Goal: Task Accomplishment & Management: Use online tool/utility

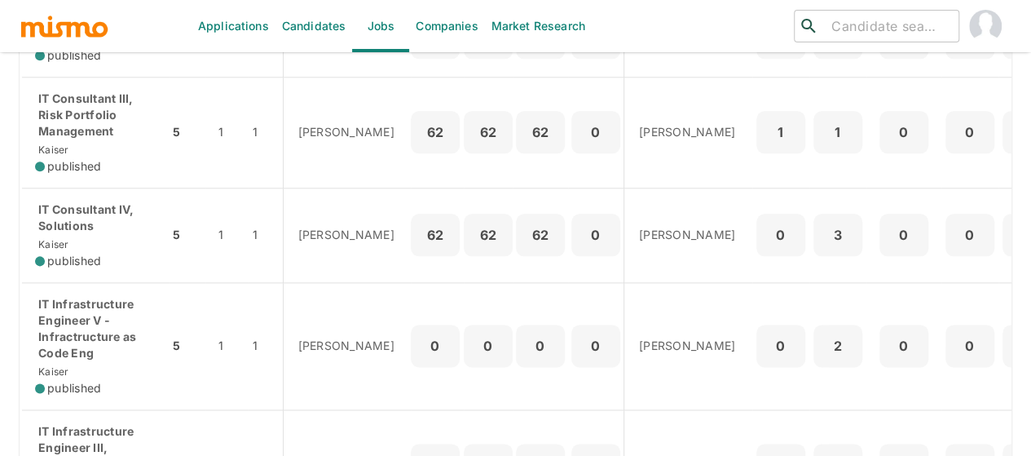
scroll to position [978, 0]
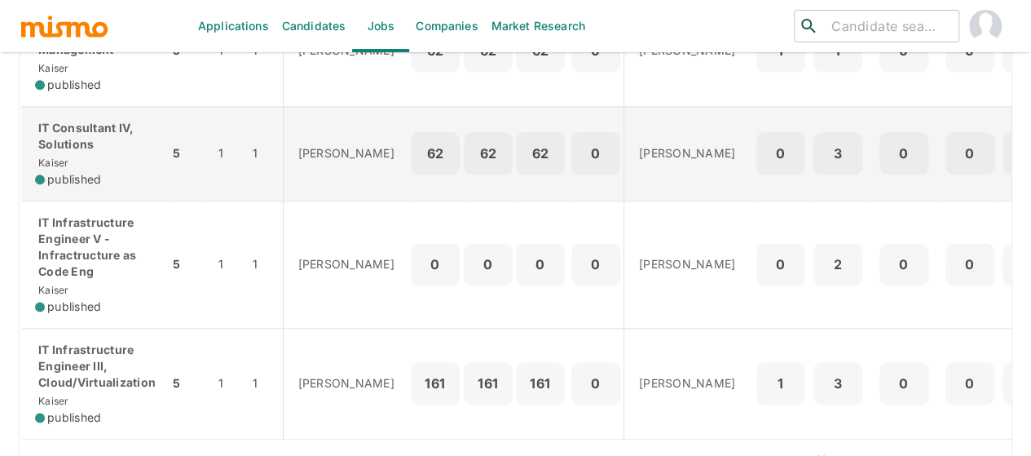
click at [89, 152] on p "IT Consultant IV, Solutions" at bounding box center [95, 136] width 121 height 33
click at [55, 169] on span "Kaiser" at bounding box center [52, 162] width 34 height 12
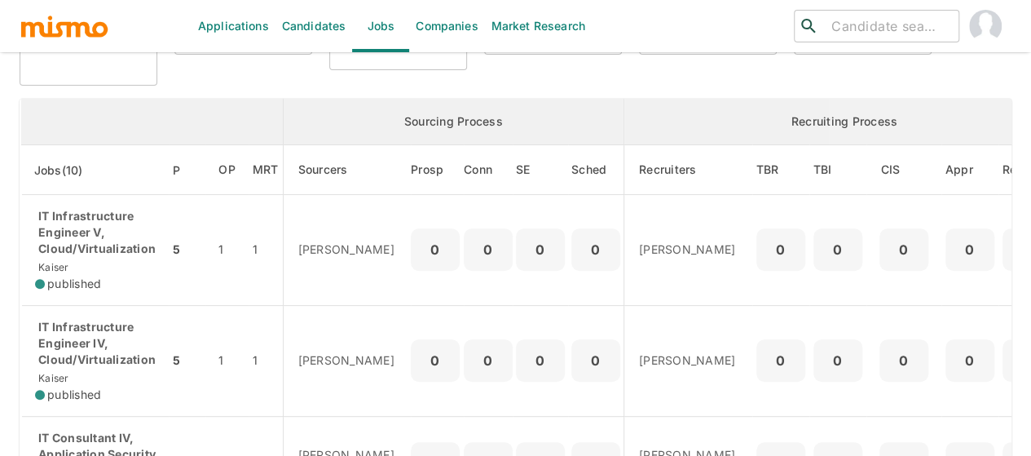
scroll to position [0, 0]
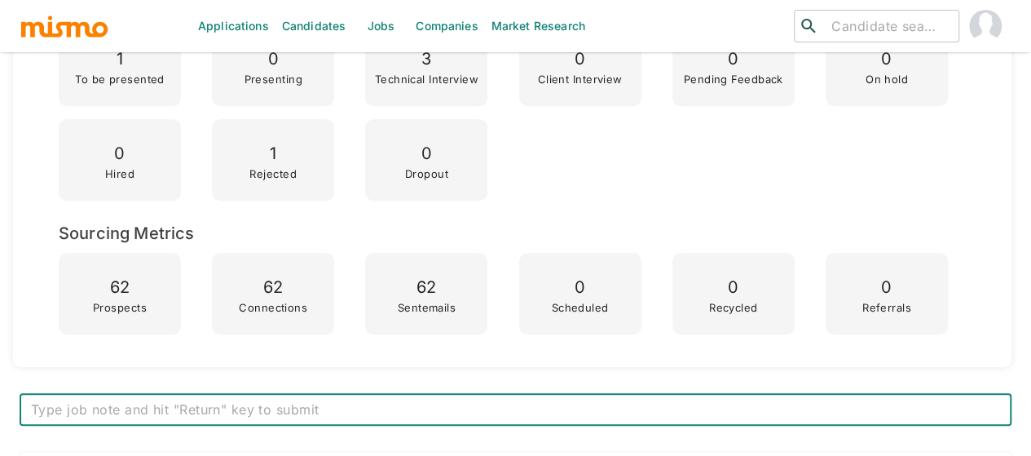
scroll to position [571, 0]
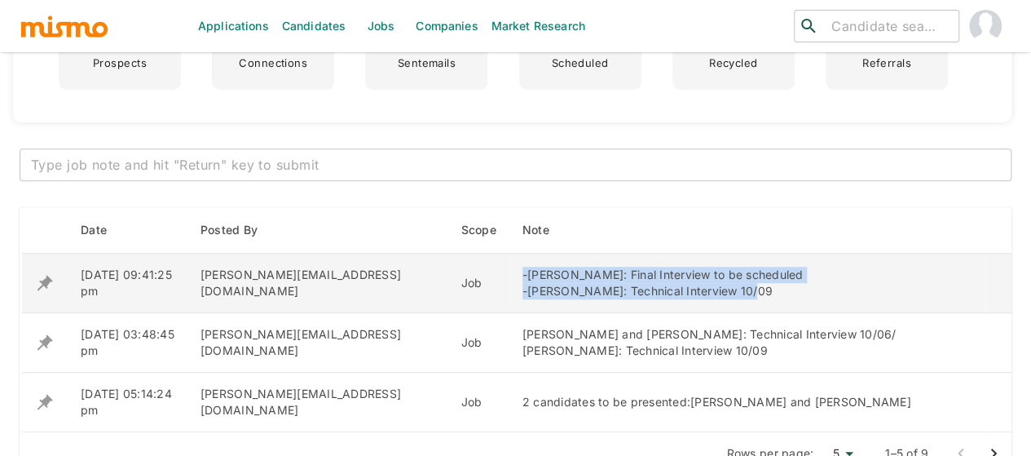
drag, startPoint x: 659, startPoint y: 289, endPoint x: 420, endPoint y: 270, distance: 239.6
click at [509, 270] on td "-Guillermo Alvarez: Final Interview to be scheduled -Jose Garcia: Technical Int…" at bounding box center [747, 282] width 476 height 59
copy div "-Guillermo Alvarez: Final Interview to be scheduled -Jose Garcia: Technical Int…"
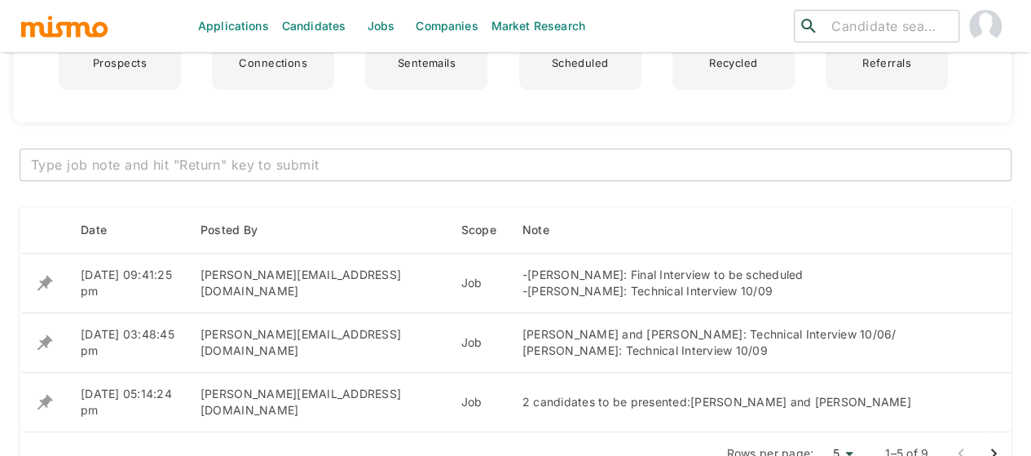
click at [280, 170] on textarea at bounding box center [515, 165] width 969 height 19
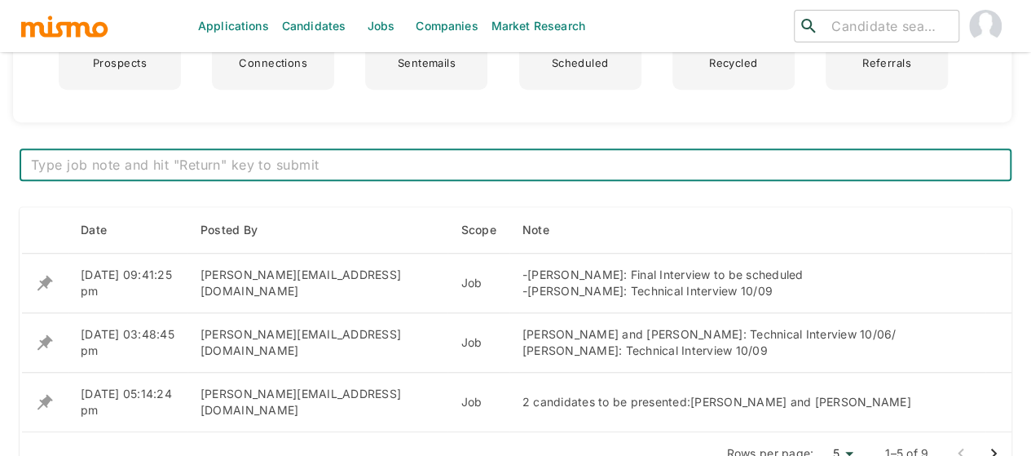
paste textarea "-Guillermo Alvarez: Final Interview to be scheduled -Jose Garcia: Technical Int…"
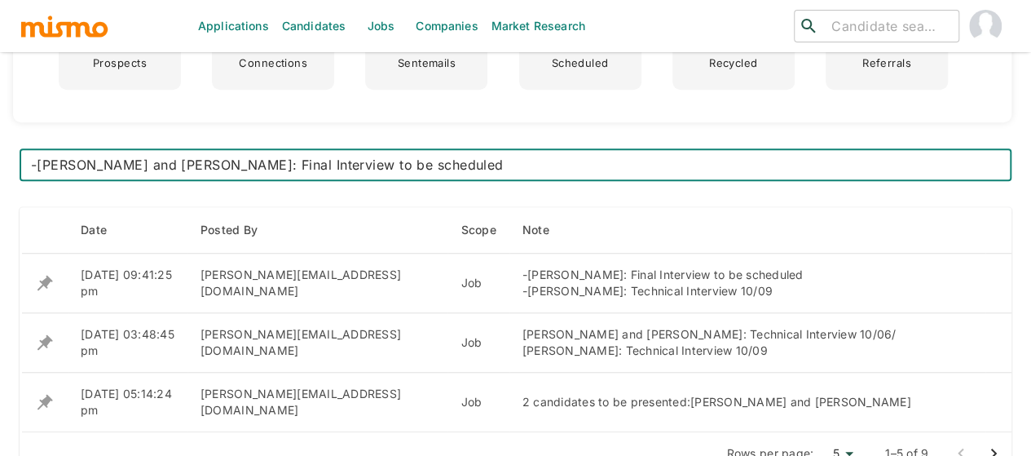
click at [233, 167] on textarea "-Guillermo Alvarez and Wagner: Final Interview to be scheduled -Jose Garcia: Te…" at bounding box center [515, 165] width 969 height 19
type textarea "-Guillermo Alvarez and Wagner Campos: Final Interview to be scheduled -Jose Gar…"
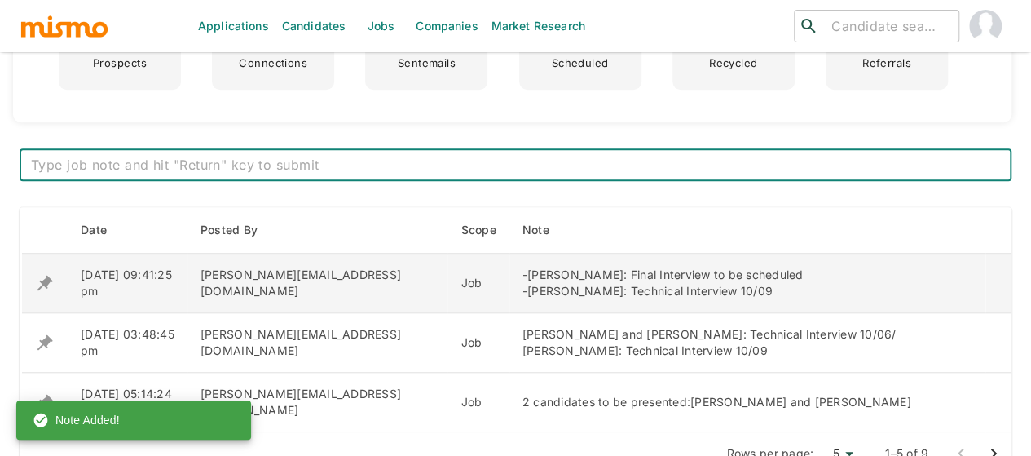
scroll to position [652, 0]
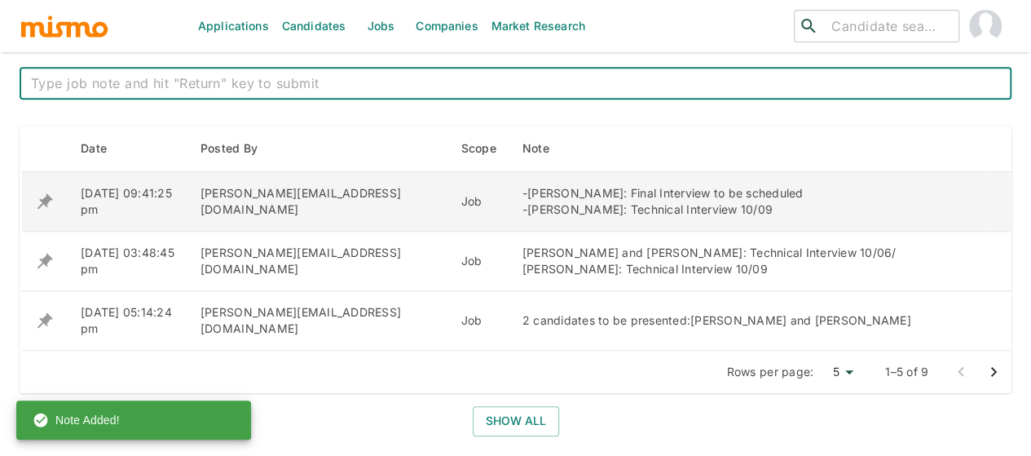
click at [44, 201] on icon "enhanced table" at bounding box center [44, 201] width 15 height 15
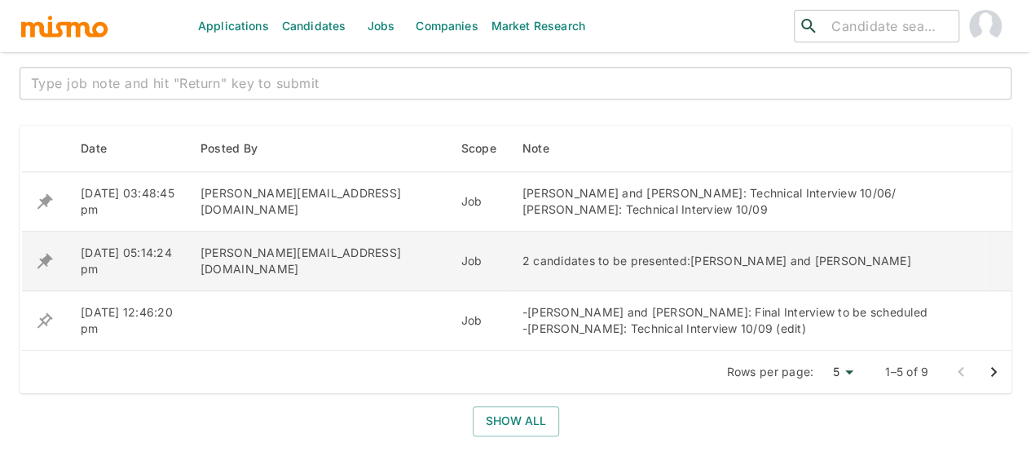
scroll to position [815, 0]
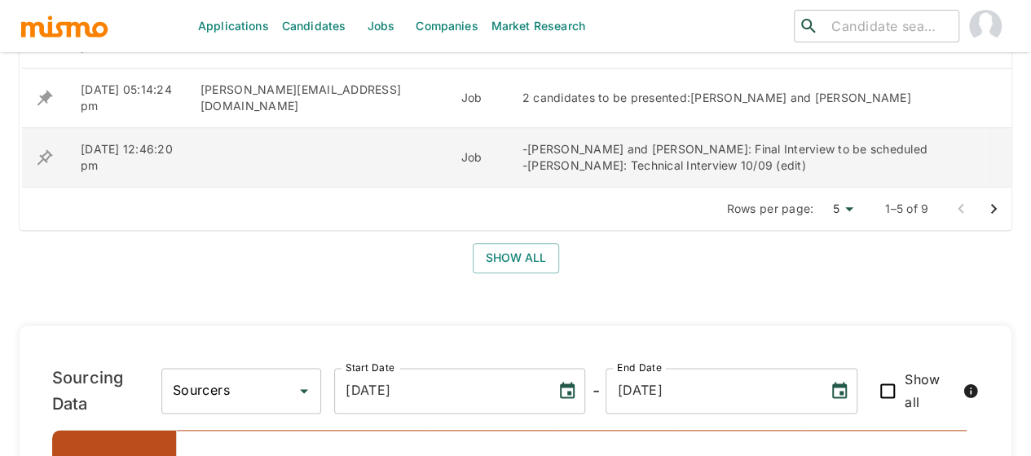
click at [51, 157] on icon "enhanced table" at bounding box center [45, 158] width 20 height 20
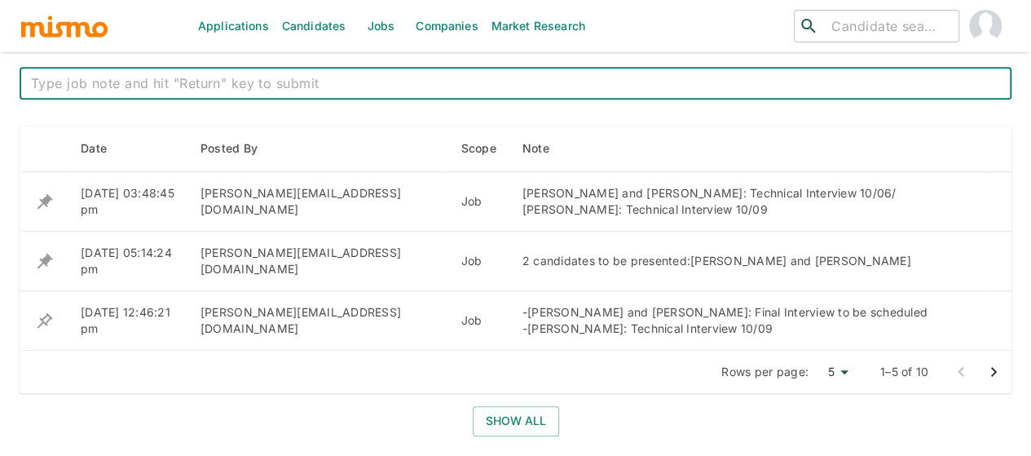
scroll to position [734, 0]
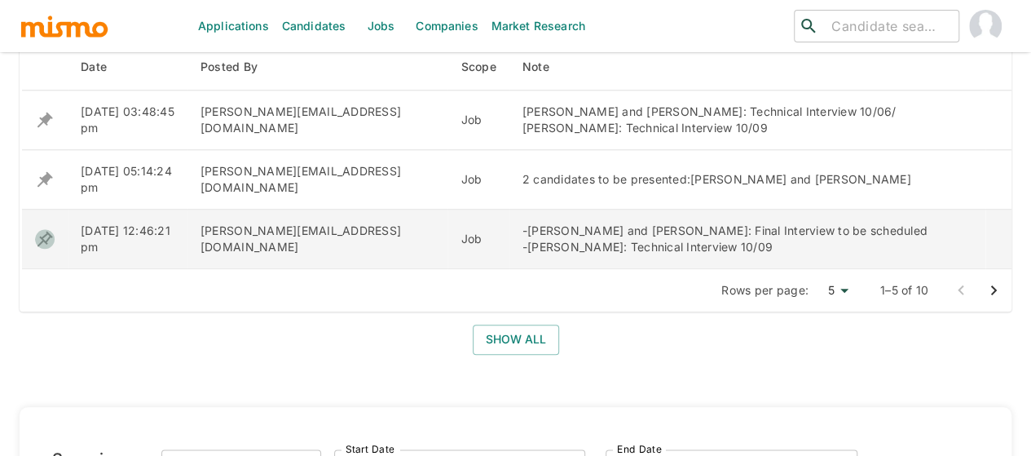
click at [42, 237] on icon "enhanced table" at bounding box center [44, 238] width 15 height 15
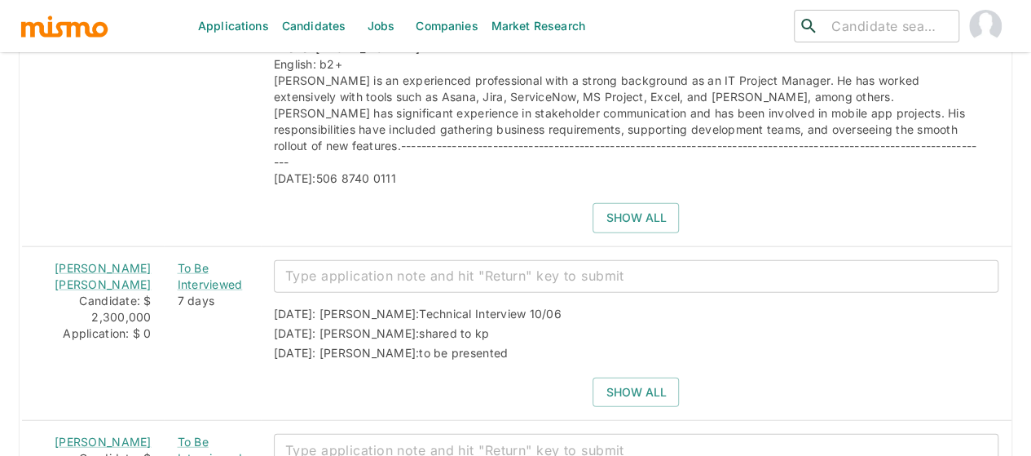
scroll to position [1956, 0]
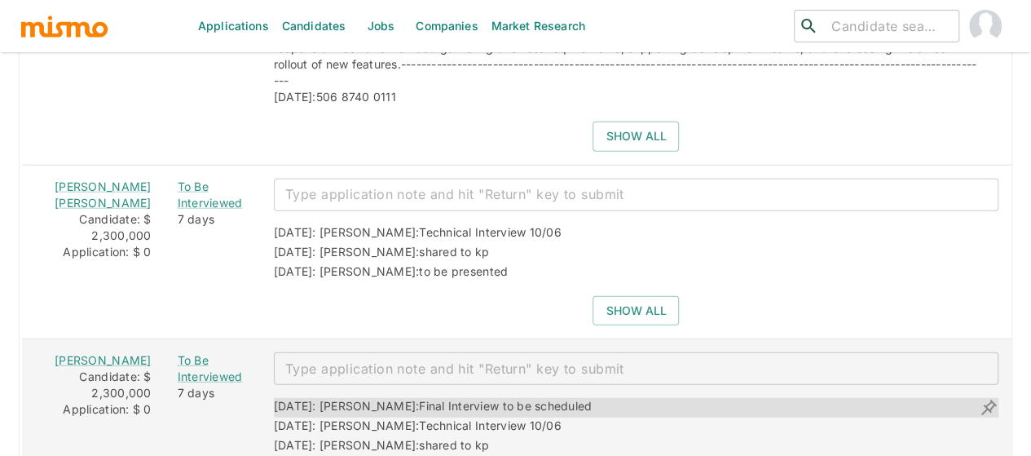
drag, startPoint x: 558, startPoint y: 375, endPoint x: 368, endPoint y: 384, distance: 190.9
click at [368, 398] on div "10/07/2025: Kaiser: Final Interview to be scheduled" at bounding box center [636, 408] width 725 height 20
copy span "Final Interview to be scheduled"
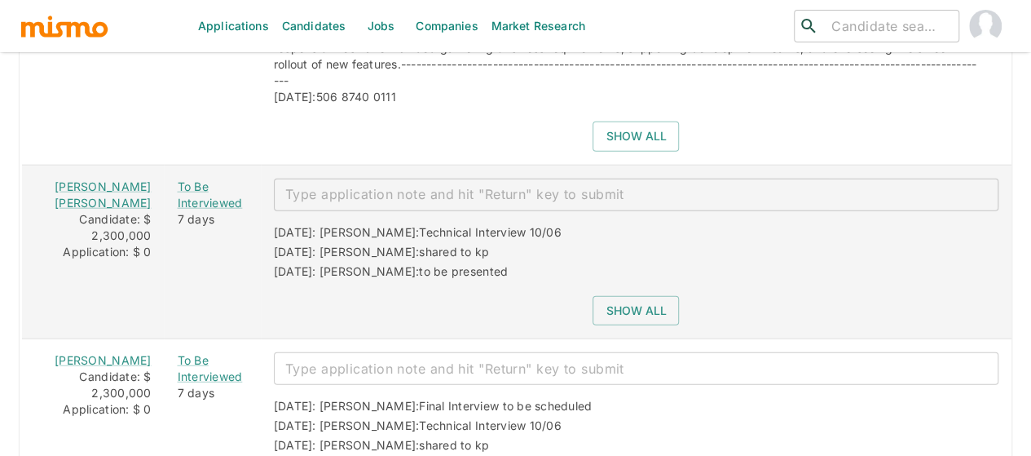
click at [317, 185] on textarea "enhanced table" at bounding box center [636, 194] width 702 height 19
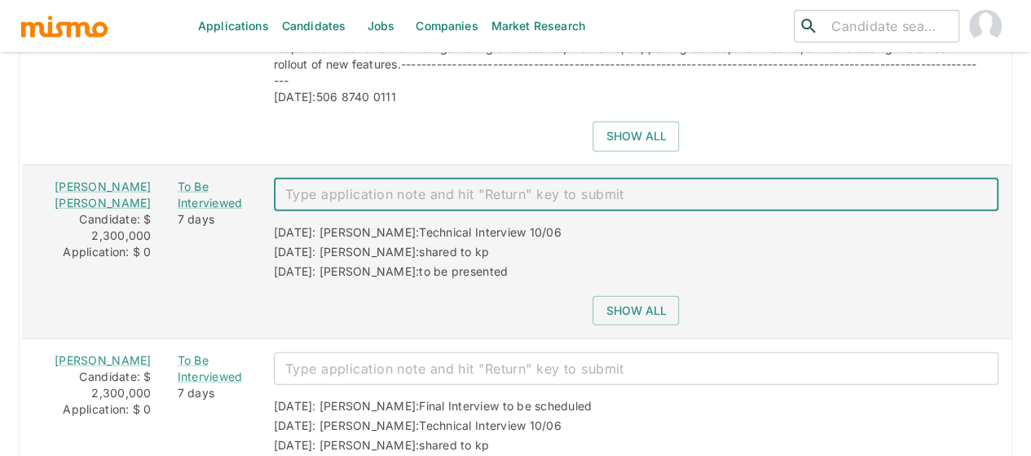
paste textarea "Final Interview to be scheduled"
type textarea "Final Interview to be scheduled"
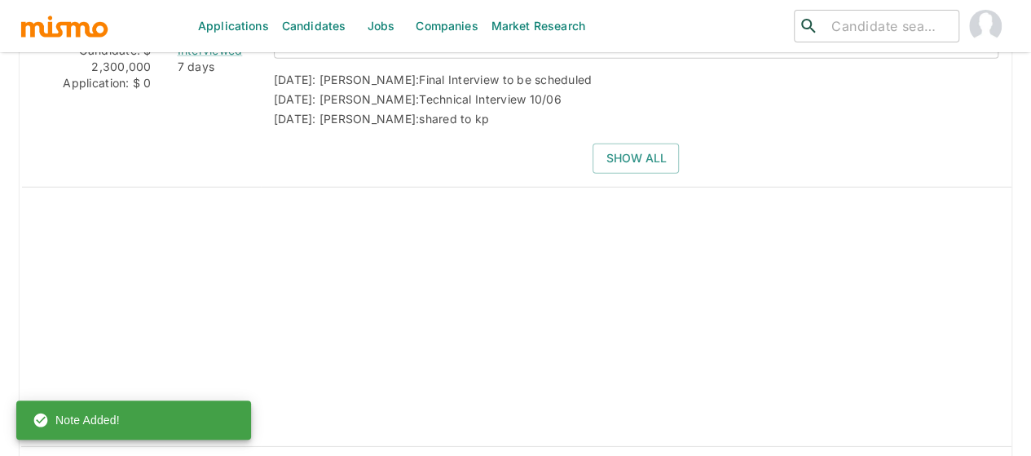
scroll to position [2119, 0]
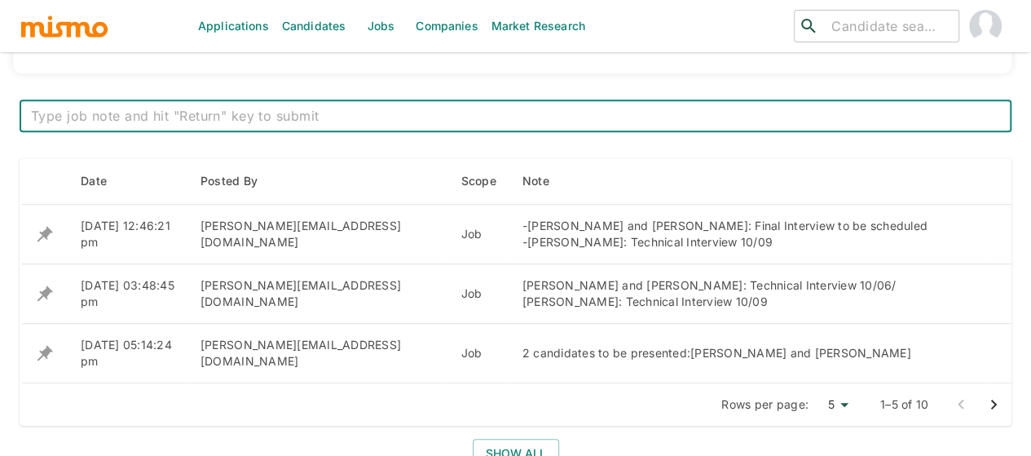
scroll to position [594, 0]
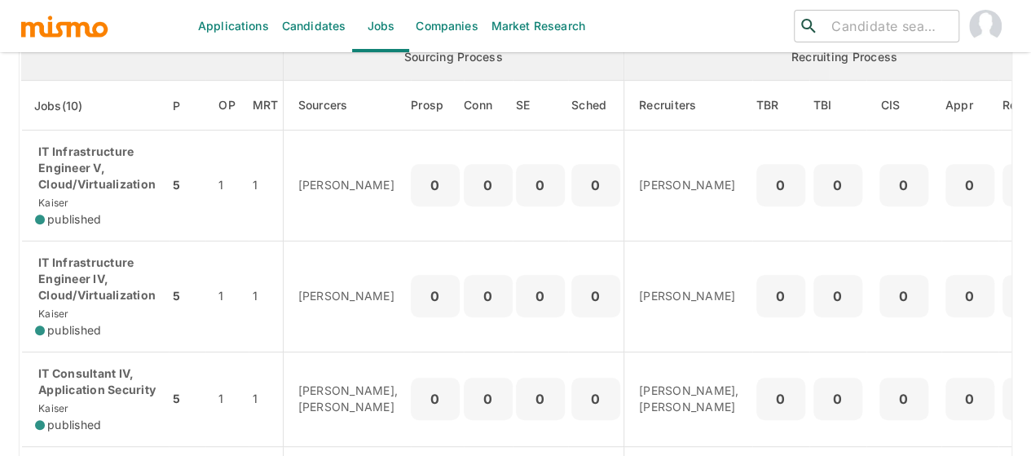
scroll to position [245, 0]
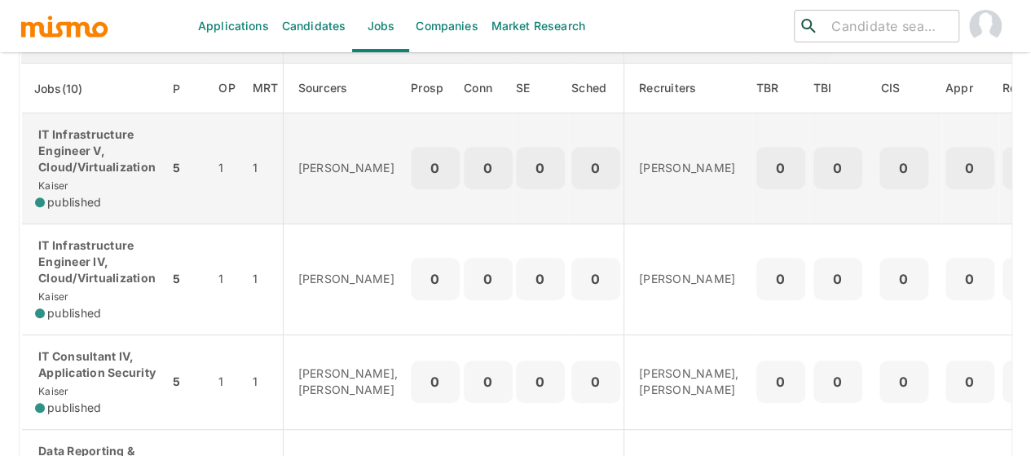
click at [89, 175] on div "IT Infrastructure Engineer V, Cloud/Virtualization [PERSON_NAME] published" at bounding box center [95, 168] width 121 height 84
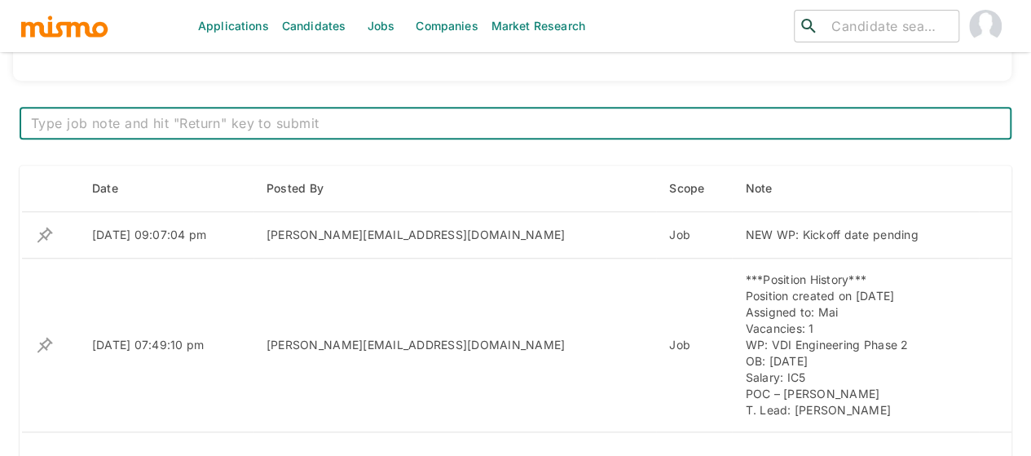
scroll to position [587, 0]
